Goal: Task Accomplishment & Management: Complete application form

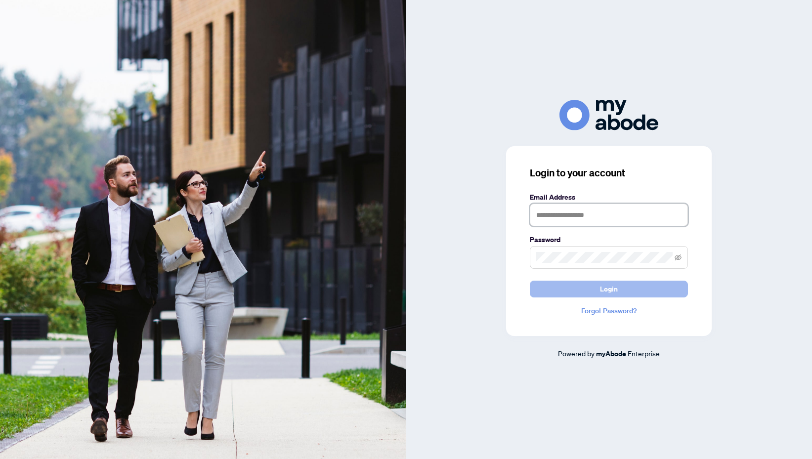
type input "**********"
click at [622, 294] on button "Login" at bounding box center [609, 289] width 158 height 17
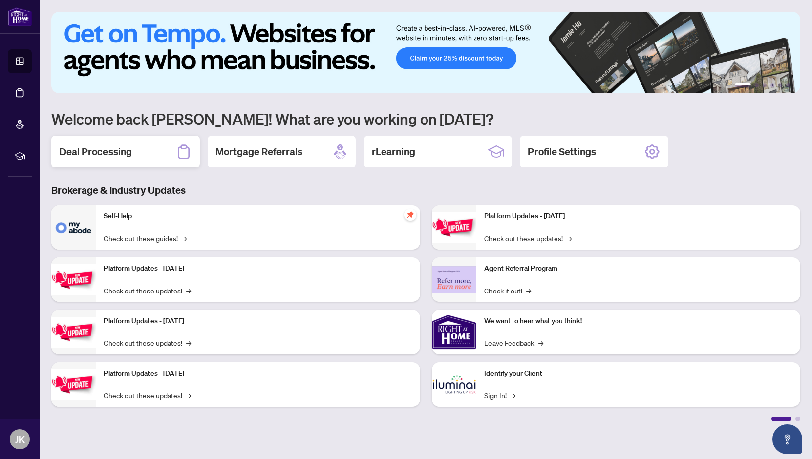
click at [109, 149] on h2 "Deal Processing" at bounding box center [95, 152] width 73 height 14
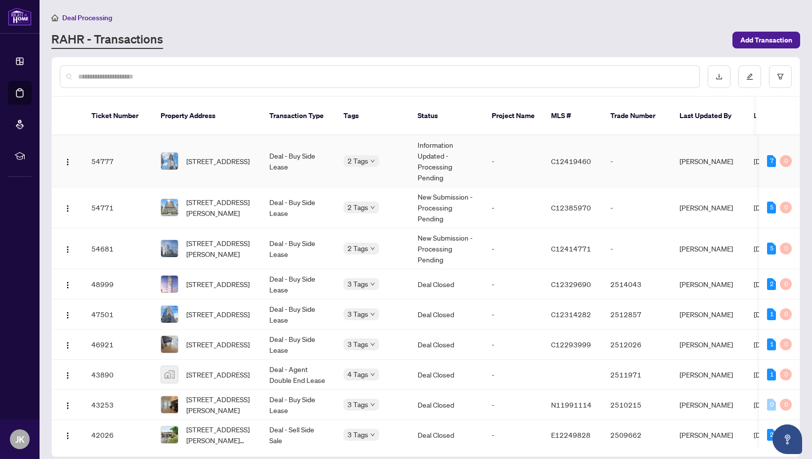
click at [329, 163] on td "Deal - Buy Side Lease" at bounding box center [298, 161] width 74 height 52
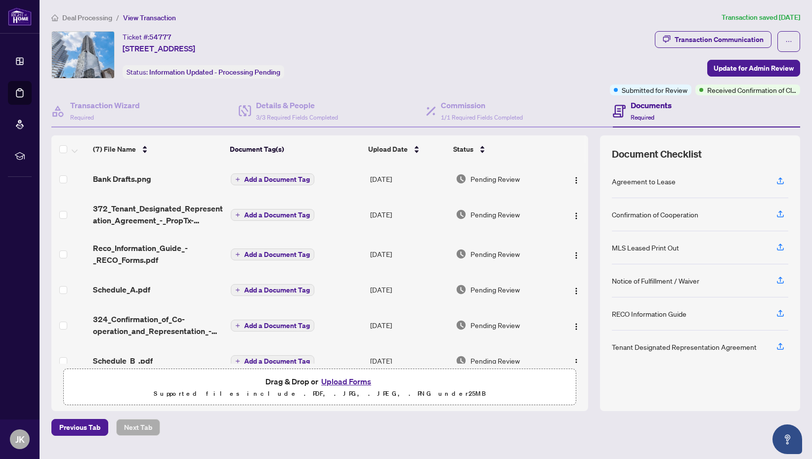
scroll to position [56, 0]
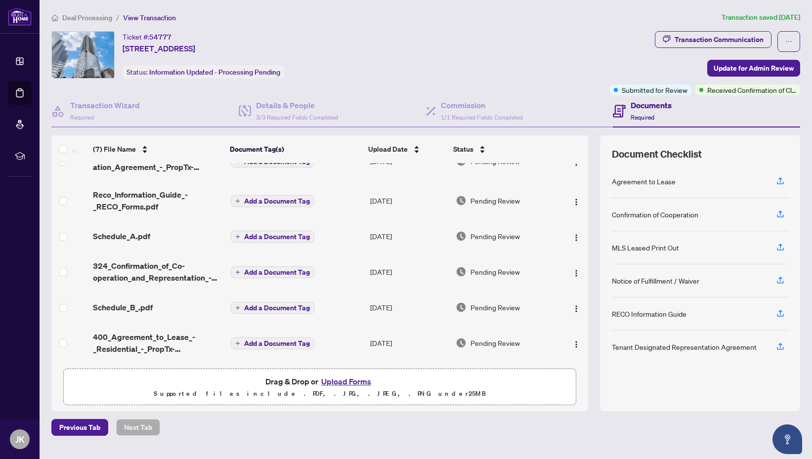
click at [351, 384] on button "Upload Forms" at bounding box center [346, 381] width 56 height 13
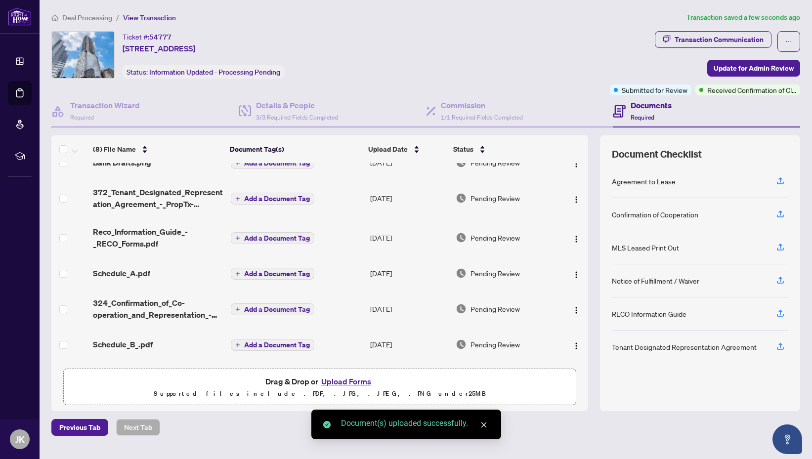
scroll to position [95, 0]
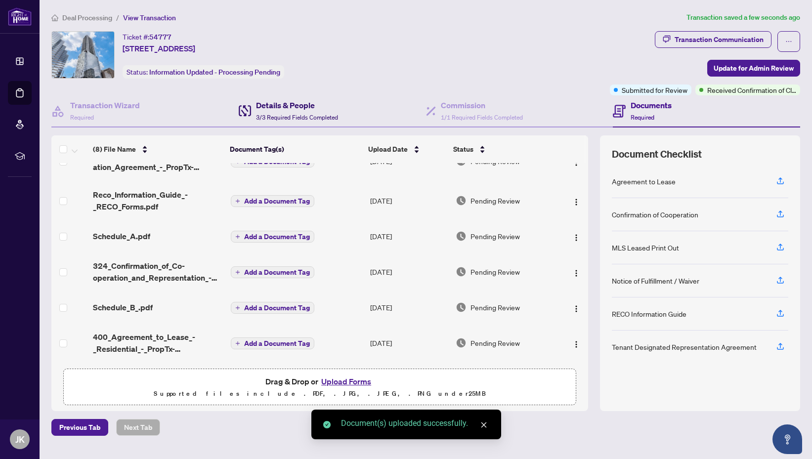
click at [295, 103] on h4 "Details & People" at bounding box center [297, 105] width 82 height 12
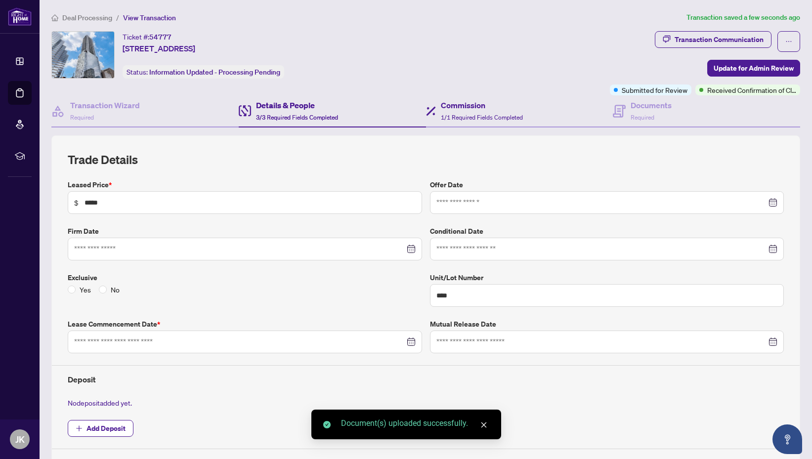
type input "**********"
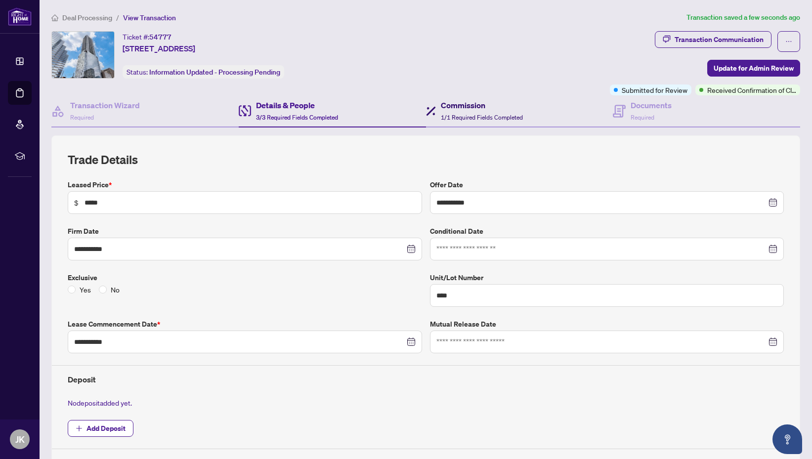
click at [465, 113] on div "Commission 1/1 Required Fields Completed" at bounding box center [482, 110] width 82 height 23
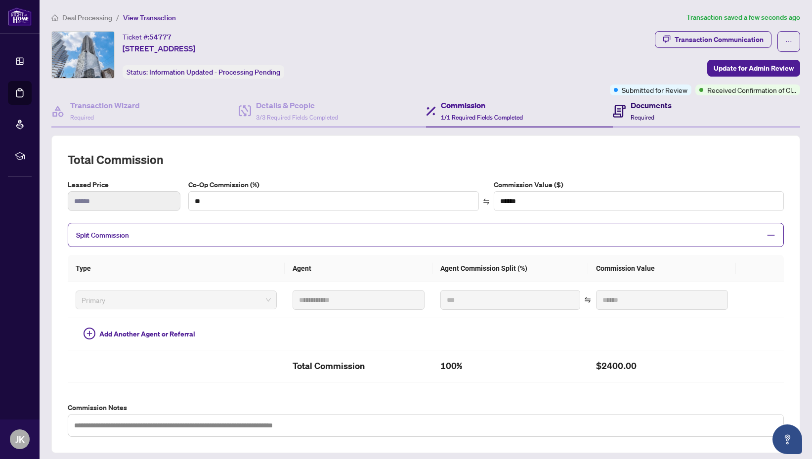
click at [649, 108] on h4 "Documents" at bounding box center [650, 105] width 41 height 12
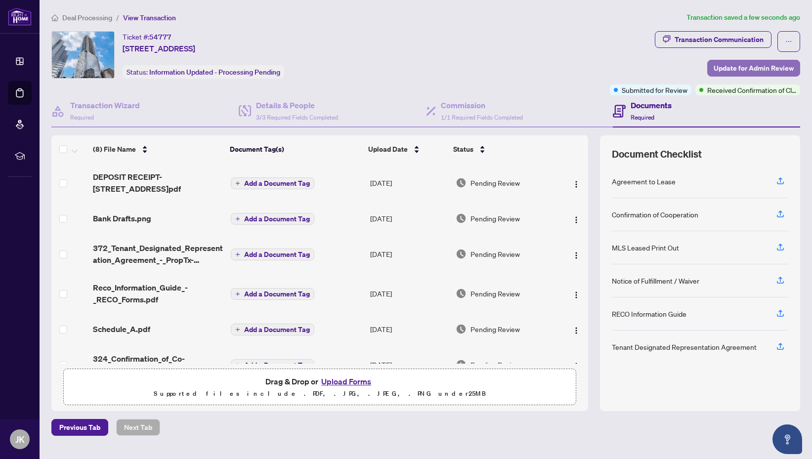
click at [759, 70] on span "Update for Admin Review" at bounding box center [754, 68] width 80 height 16
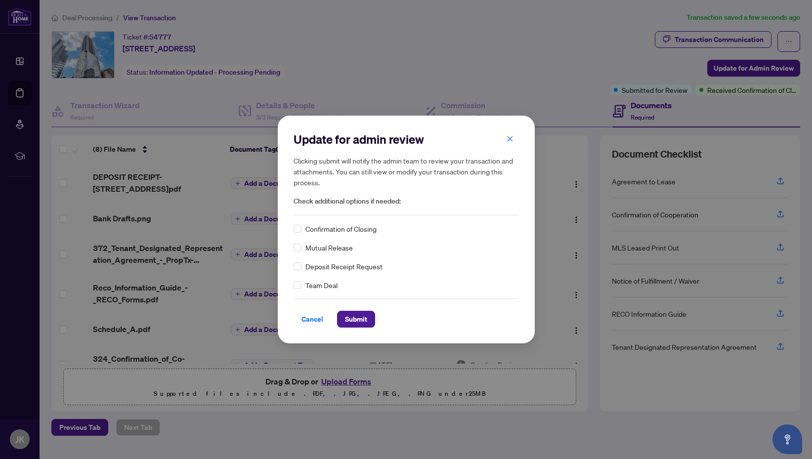
click at [302, 230] on div "Confirmation of Closing" at bounding box center [406, 228] width 225 height 11
click at [363, 320] on span "Submit" at bounding box center [356, 319] width 22 height 16
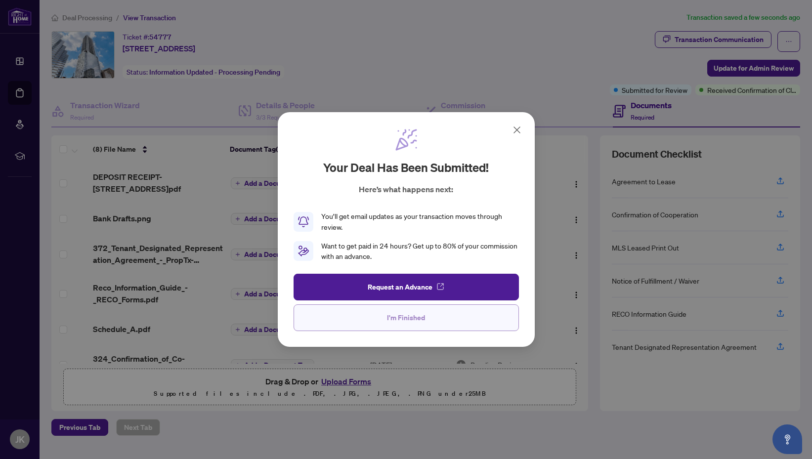
click at [421, 320] on span "I'm Finished" at bounding box center [406, 318] width 38 height 16
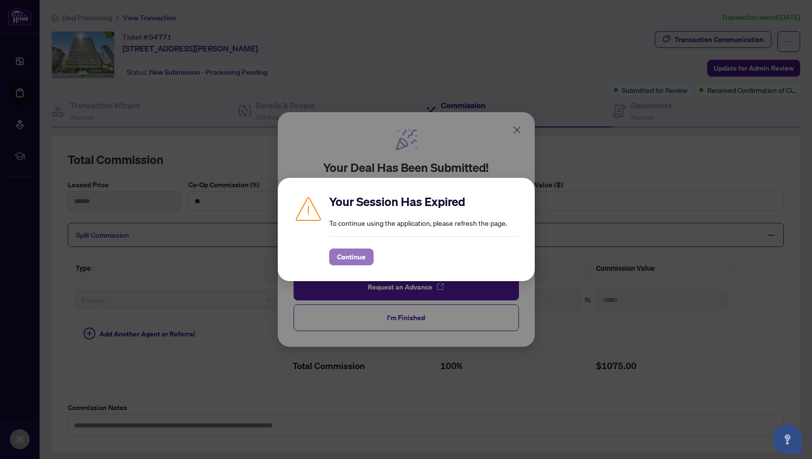
click at [355, 258] on span "Continue" at bounding box center [351, 257] width 29 height 16
